Goal: Task Accomplishment & Management: Complete application form

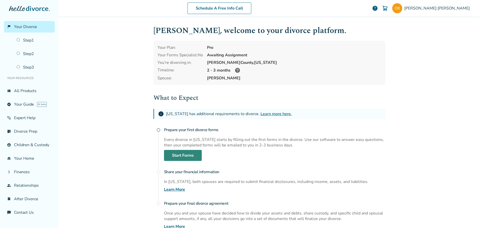
click at [185, 154] on link "Start Forms" at bounding box center [183, 155] width 38 height 11
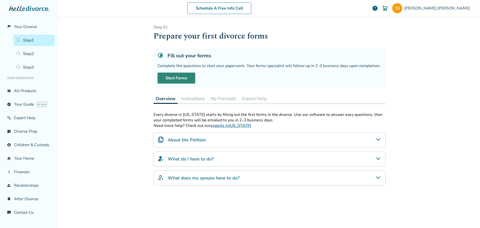
click at [177, 77] on link "Start Forms" at bounding box center [177, 78] width 38 height 11
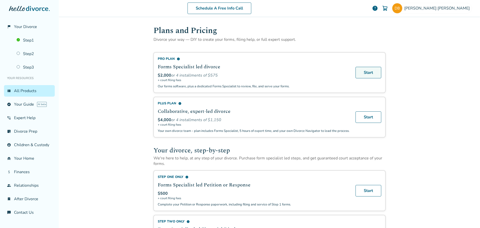
click at [368, 71] on link "Start" at bounding box center [369, 73] width 26 height 12
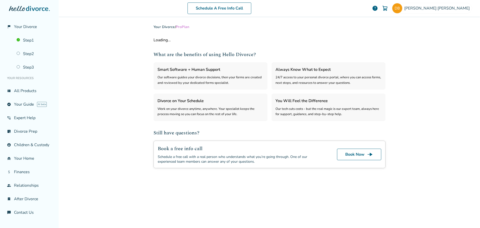
select select "***"
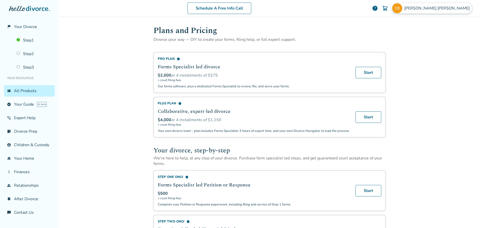
click at [403, 9] on img at bounding box center [398, 8] width 10 height 10
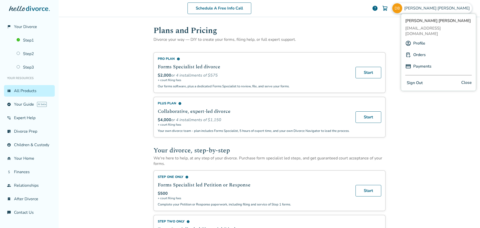
click at [417, 51] on link "Orders" at bounding box center [420, 55] width 13 height 10
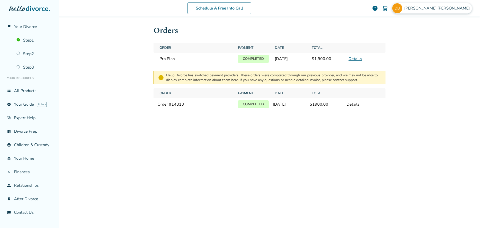
click at [403, 9] on img at bounding box center [398, 8] width 10 height 10
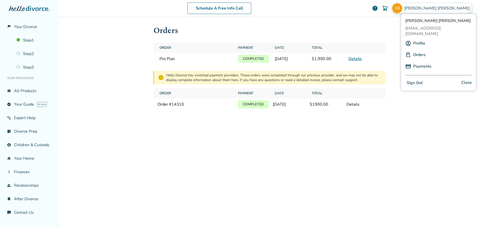
click at [417, 39] on link "Profile" at bounding box center [420, 44] width 12 height 10
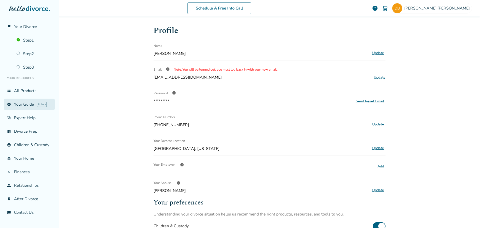
click at [25, 100] on link "explore Your Guide AI beta" at bounding box center [29, 105] width 51 height 12
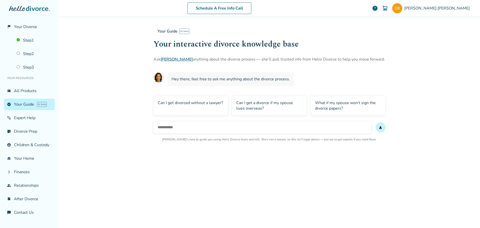
click at [343, 103] on div "What if my spouse won’t sign the divorce papers?" at bounding box center [348, 106] width 75 height 20
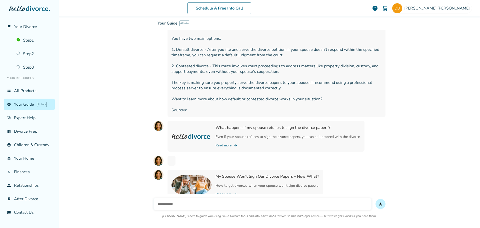
scroll to position [115, 0]
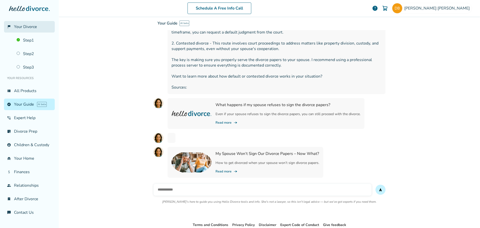
click at [29, 28] on span "Your Divorce" at bounding box center [25, 27] width 23 height 6
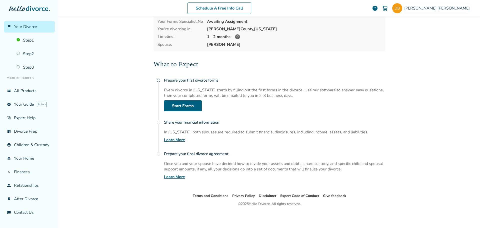
scroll to position [25, 0]
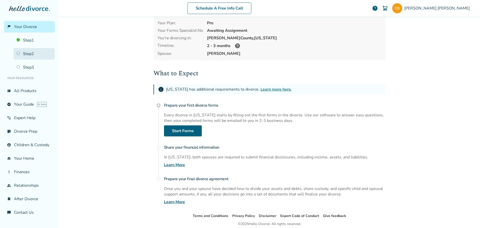
click at [24, 54] on link "Step 2" at bounding box center [34, 54] width 41 height 12
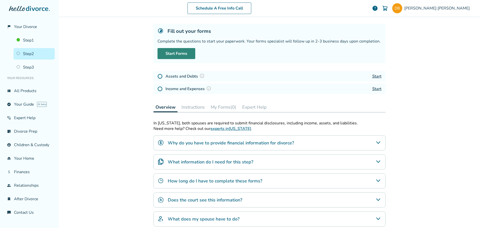
click at [176, 54] on link "Start Forms" at bounding box center [177, 53] width 38 height 11
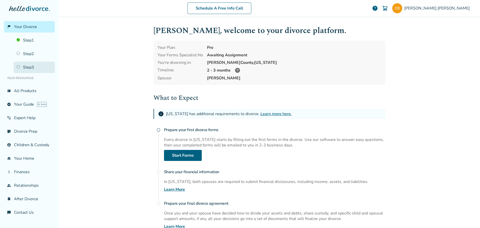
click at [23, 67] on link "Step 3" at bounding box center [34, 68] width 41 height 12
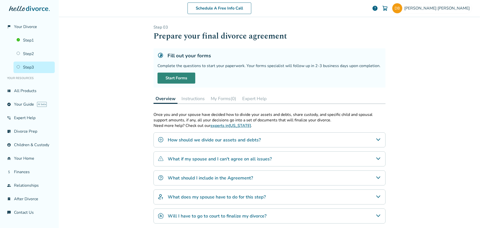
click at [178, 78] on link "Start Forms" at bounding box center [177, 78] width 38 height 11
click at [30, 52] on link "Step 2" at bounding box center [34, 54] width 41 height 12
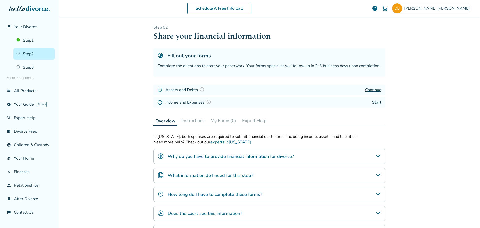
click at [200, 89] on img at bounding box center [202, 89] width 5 height 5
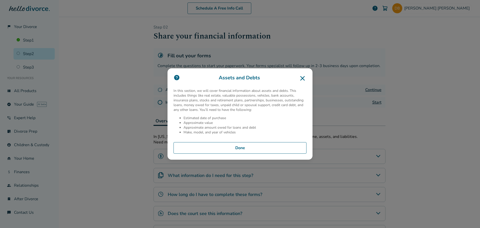
click at [304, 77] on icon at bounding box center [302, 78] width 5 height 5
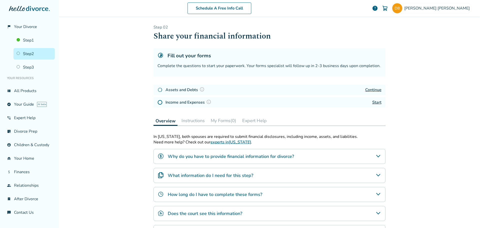
click at [369, 88] on link "Continue" at bounding box center [374, 90] width 16 height 6
